Goal: Information Seeking & Learning: Learn about a topic

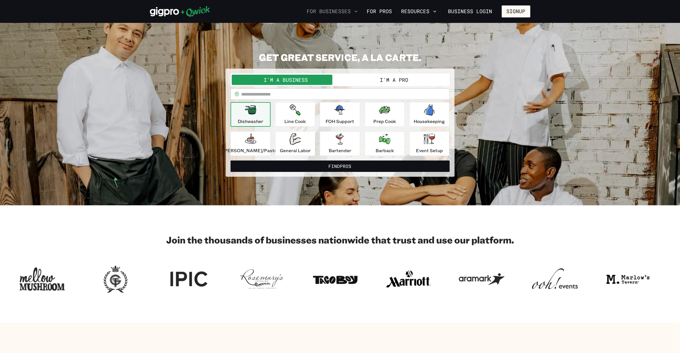
click at [334, 11] on button "For Businesses" at bounding box center [333, 12] width 56 height 10
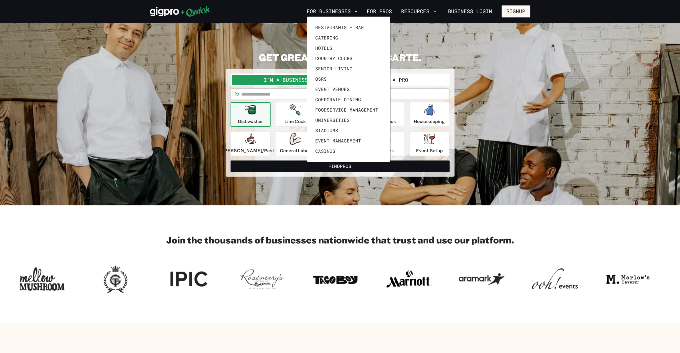
click at [413, 7] on div at bounding box center [340, 176] width 680 height 353
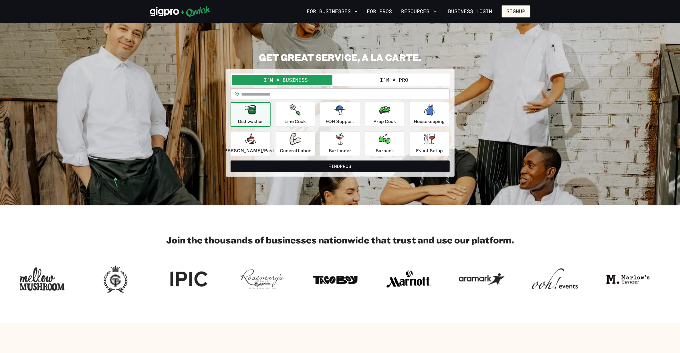
click at [414, 11] on button "Resources" at bounding box center [419, 12] width 40 height 10
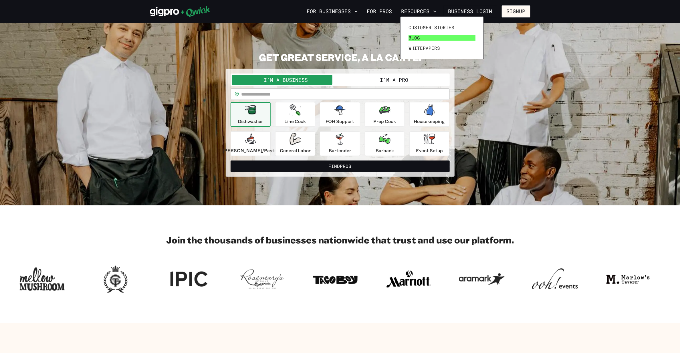
click at [413, 39] on span "Blog" at bounding box center [414, 38] width 11 height 6
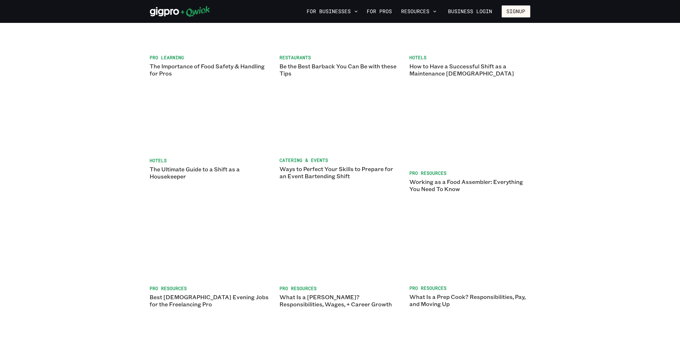
scroll to position [739, 0]
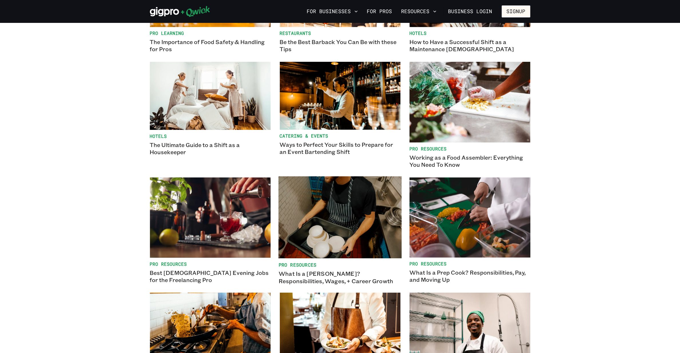
click at [361, 188] on img at bounding box center [339, 217] width 123 height 82
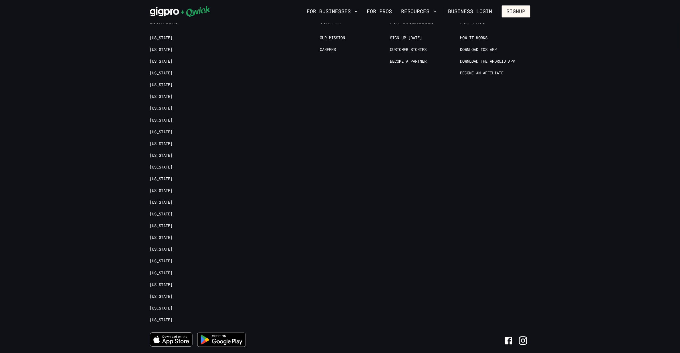
scroll to position [894, 0]
